Goal: Find specific page/section

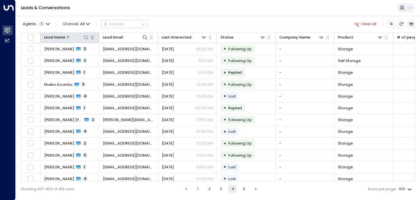
click at [85, 37] on icon at bounding box center [86, 37] width 5 height 5
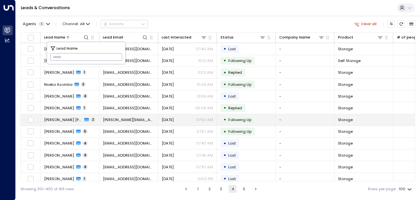
type input "**********"
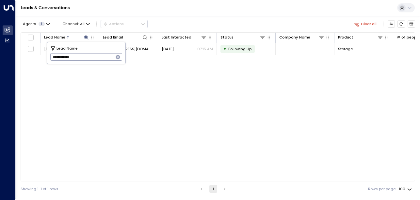
click at [185, 101] on div "Lead Name Lead Email Last Interacted Status Company Name Product # of people AI…" at bounding box center [218, 106] width 394 height 149
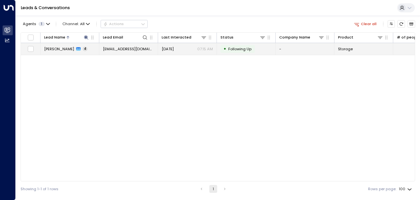
click at [146, 48] on td "[EMAIL_ADDRESS][DOMAIN_NAME]" at bounding box center [128, 48] width 59 height 11
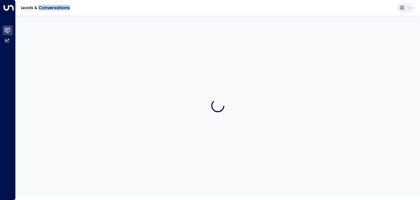
click at [146, 48] on div at bounding box center [218, 106] width 404 height 180
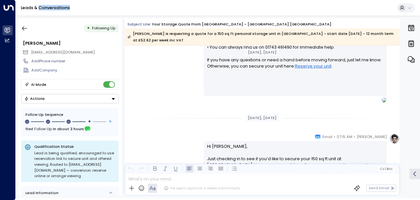
scroll to position [314, 0]
